Goal: Task Accomplishment & Management: Use online tool/utility

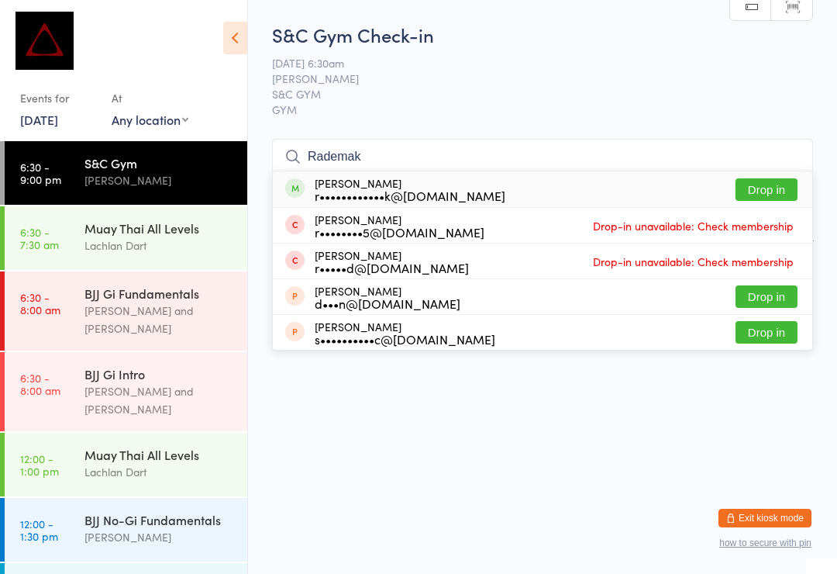
type input "Rademak"
click at [781, 193] on button "Drop in" at bounding box center [767, 189] width 62 height 22
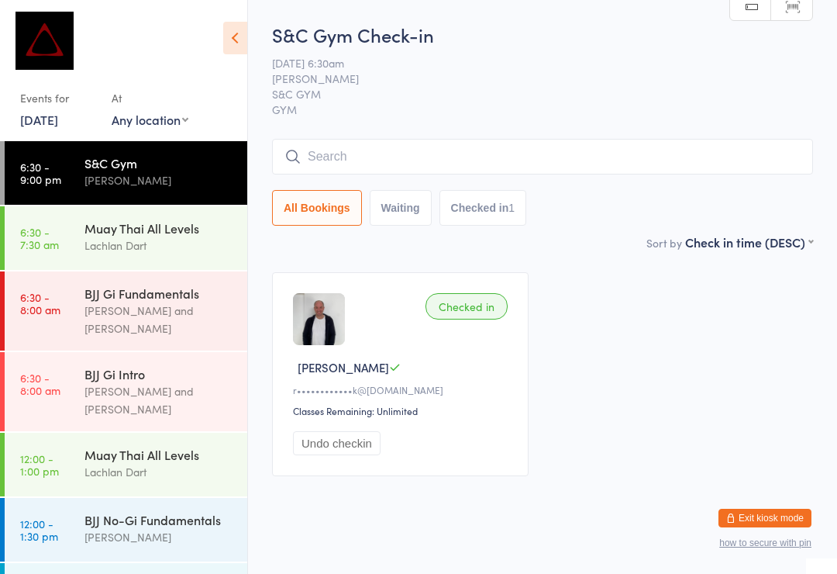
click at [175, 307] on div "[PERSON_NAME] and [PERSON_NAME]" at bounding box center [159, 320] width 150 height 36
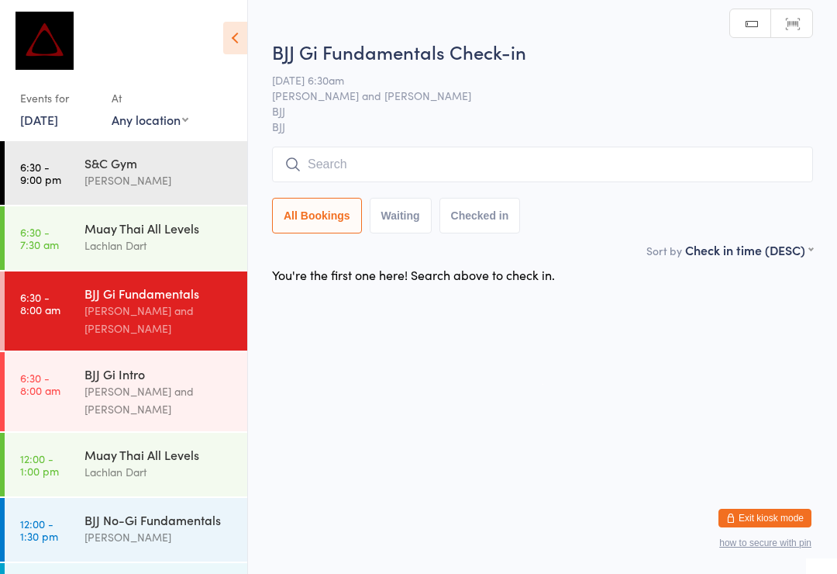
click at [201, 366] on div "BJJ Gi Intro" at bounding box center [159, 373] width 150 height 17
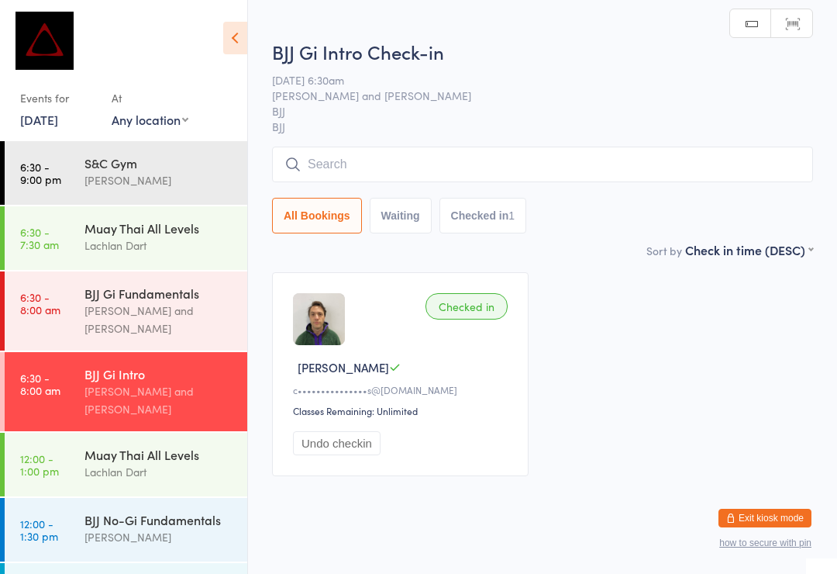
click at [156, 303] on div "[PERSON_NAME] and [PERSON_NAME]" at bounding box center [159, 320] width 150 height 36
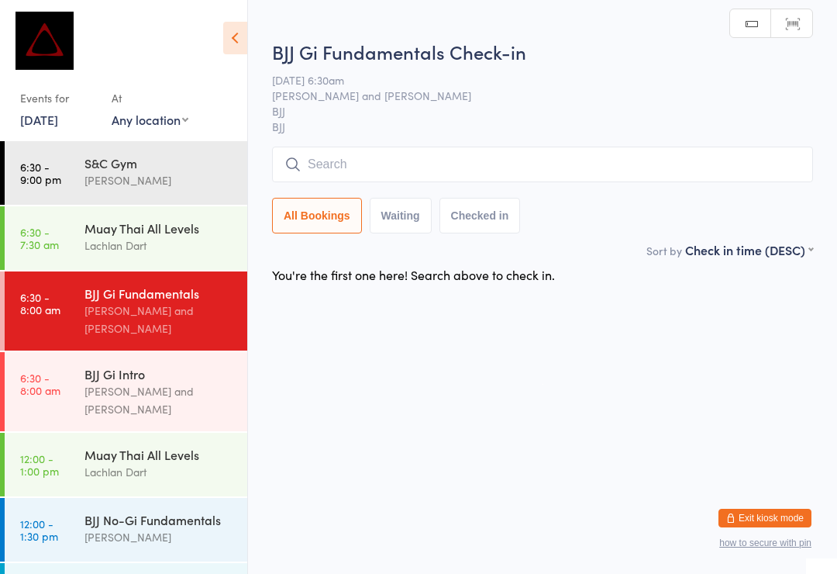
click at [435, 181] on input "search" at bounding box center [542, 164] width 541 height 36
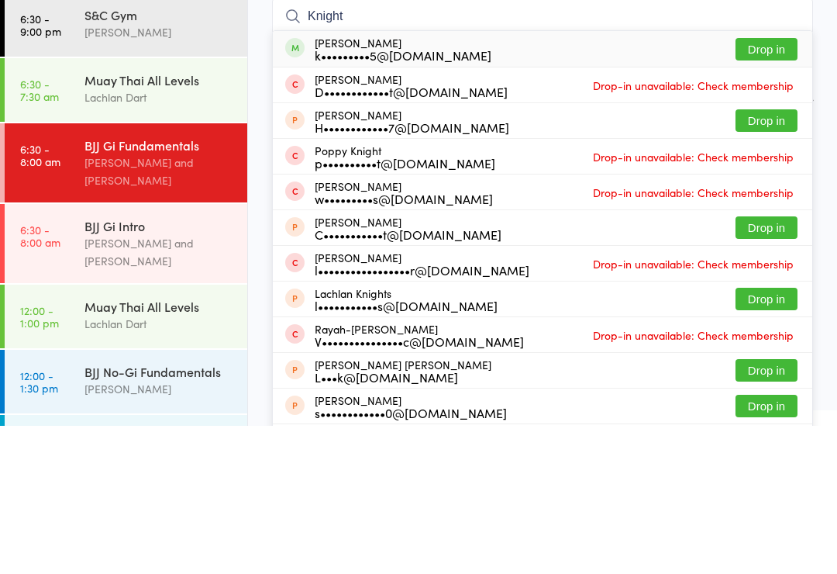
type input "Knight"
click at [772, 186] on button "Drop in" at bounding box center [767, 197] width 62 height 22
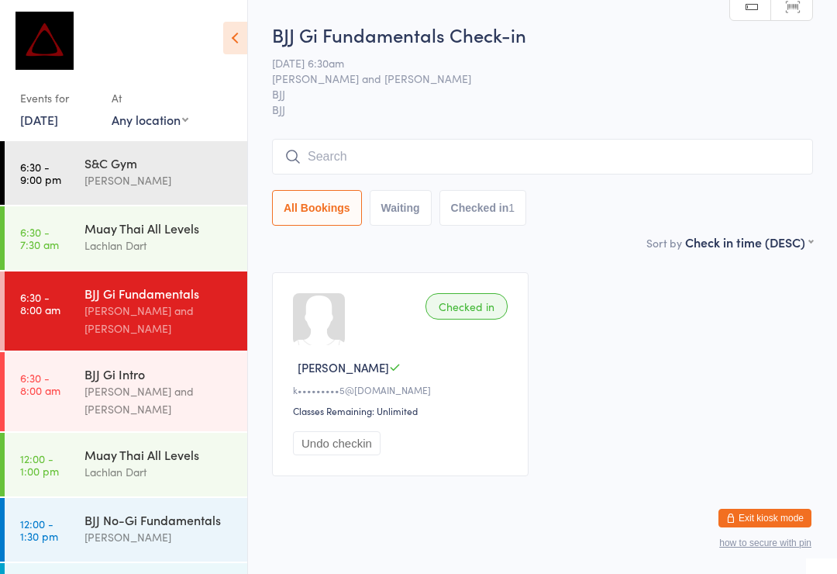
click at [143, 236] on div "Muay Thai All Levels" at bounding box center [159, 227] width 150 height 17
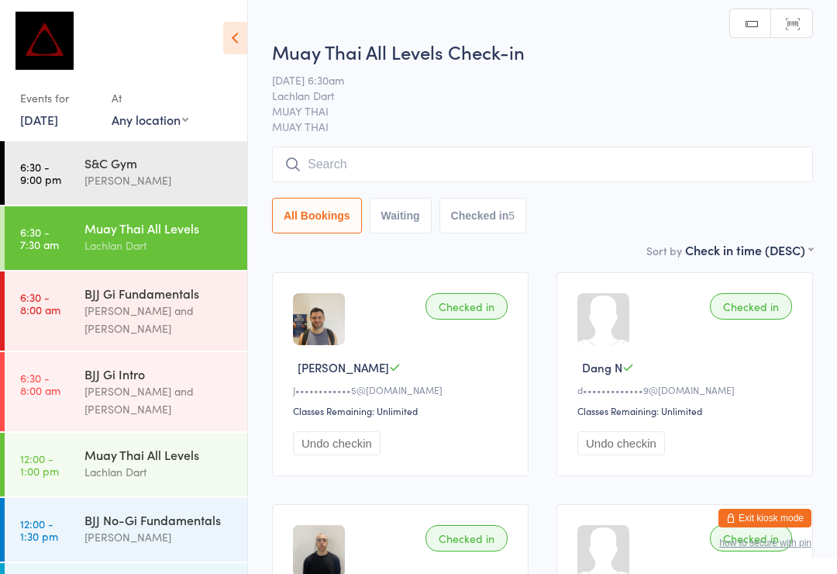
click at [370, 157] on input "search" at bounding box center [542, 164] width 541 height 36
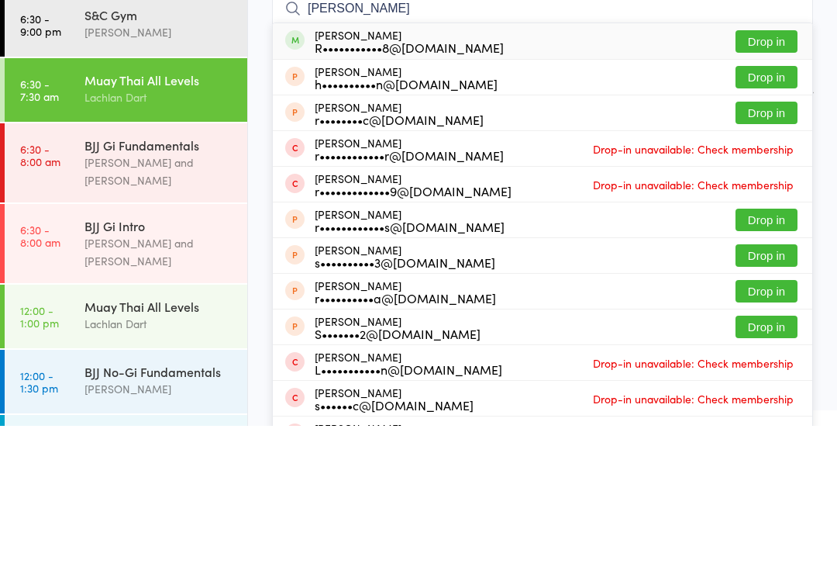
type input "[PERSON_NAME]"
click at [767, 178] on button "Drop in" at bounding box center [767, 189] width 62 height 22
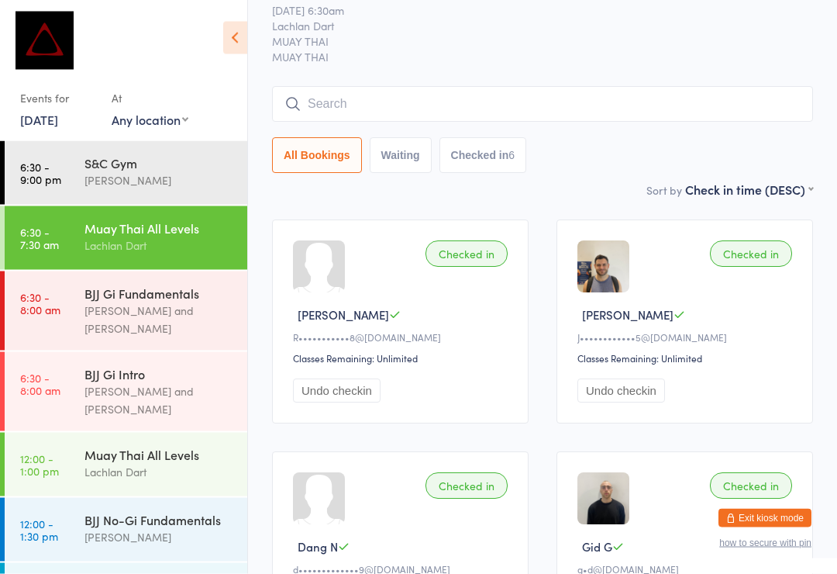
scroll to position [28, 0]
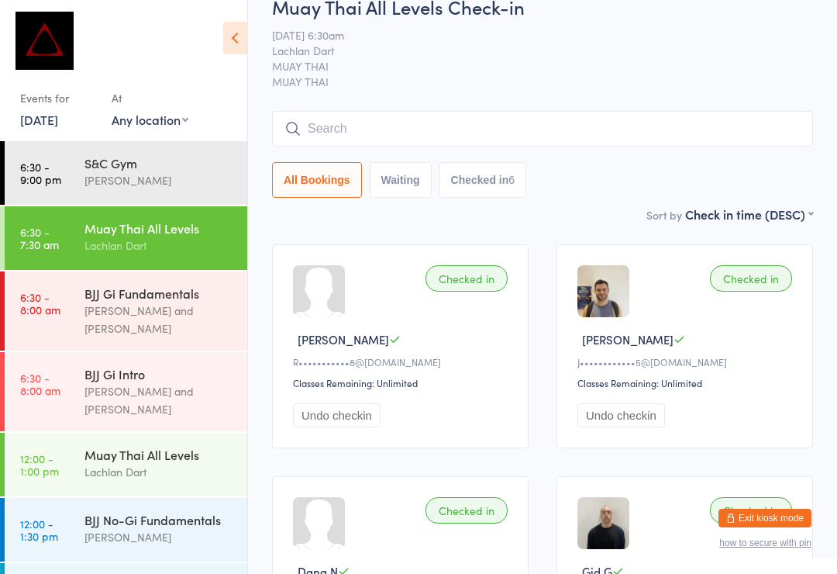
click at [137, 301] on div "BJJ Gi Fundamentals" at bounding box center [159, 292] width 150 height 17
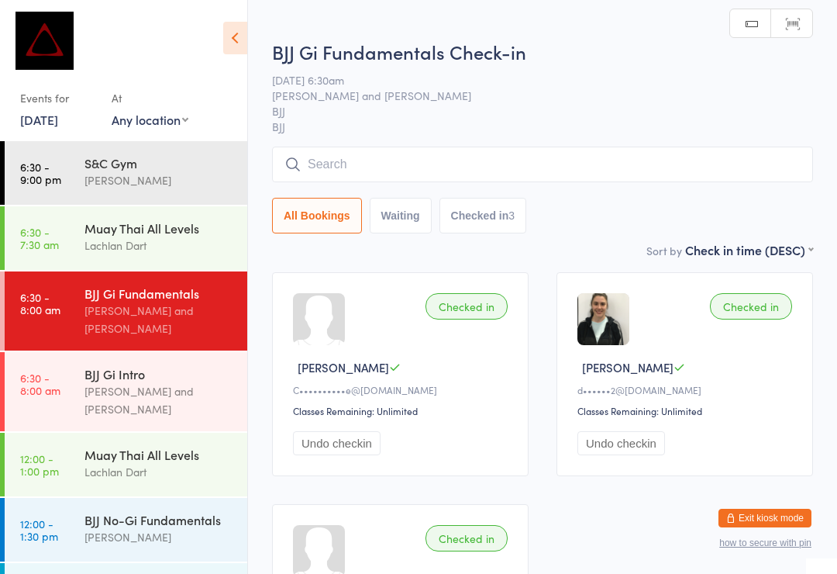
click at [463, 158] on input "search" at bounding box center [542, 164] width 541 height 36
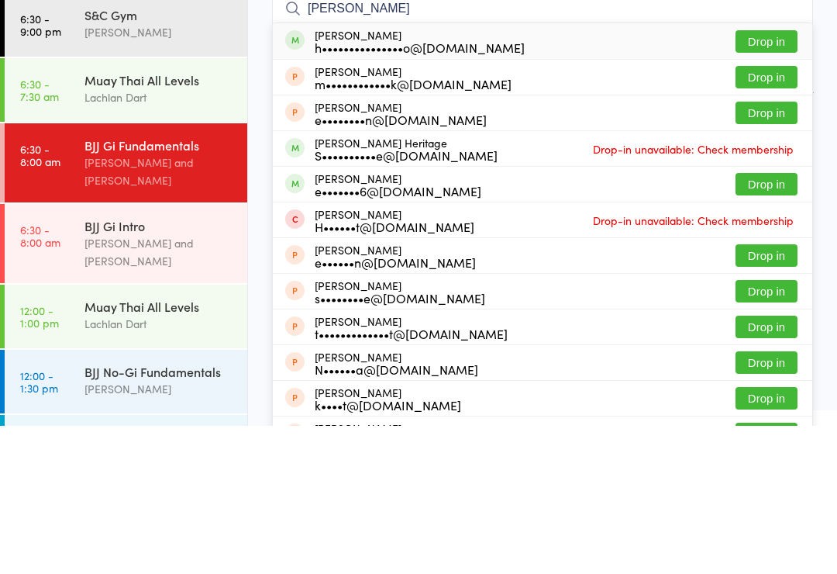
type input "[PERSON_NAME]"
click at [778, 178] on button "Drop in" at bounding box center [767, 189] width 62 height 22
